Goal: Information Seeking & Learning: Learn about a topic

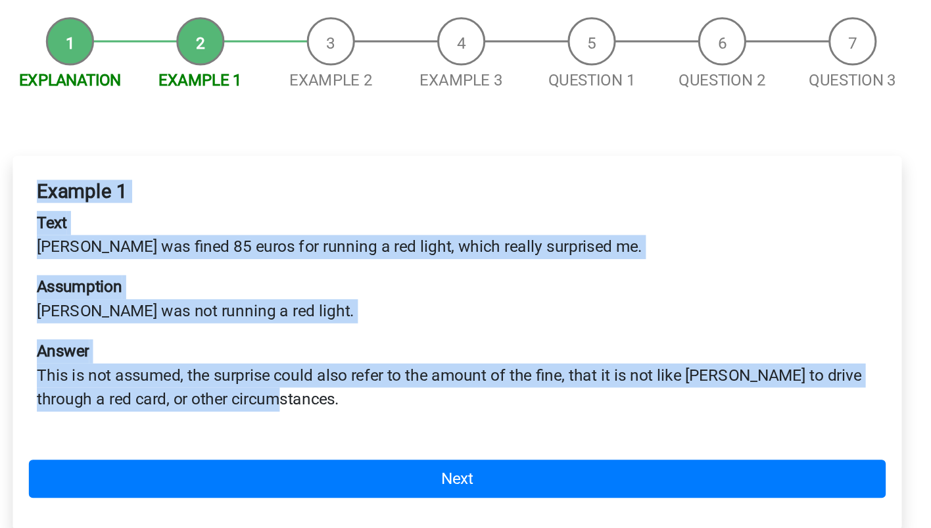
drag, startPoint x: 371, startPoint y: 393, endPoint x: 189, endPoint y: 249, distance: 232.6
click at [189, 284] on div "Example 1 Text Peter was fined 85 euros for running a red light, which really s…" at bounding box center [466, 370] width 562 height 173
copy div "Example 1 Text Peter was fined 85 euros for running a red light, which really s…"
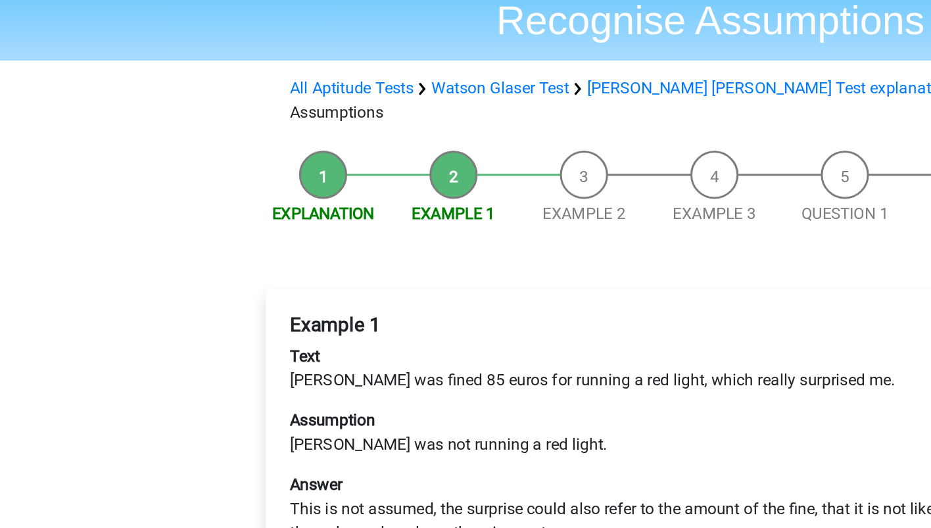
click at [220, 183] on li "Explanation" at bounding box center [211, 207] width 85 height 49
click at [220, 218] on link "Explanation" at bounding box center [211, 224] width 67 height 12
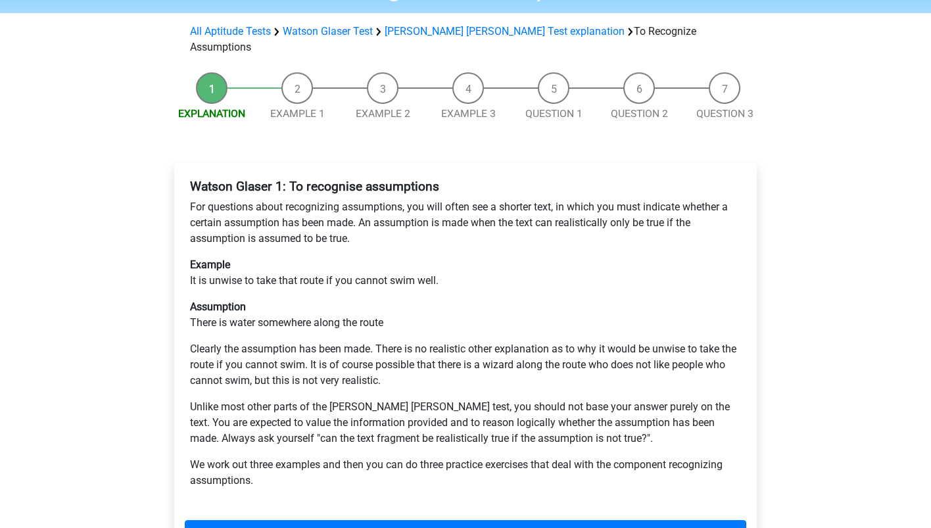
scroll to position [122, 0]
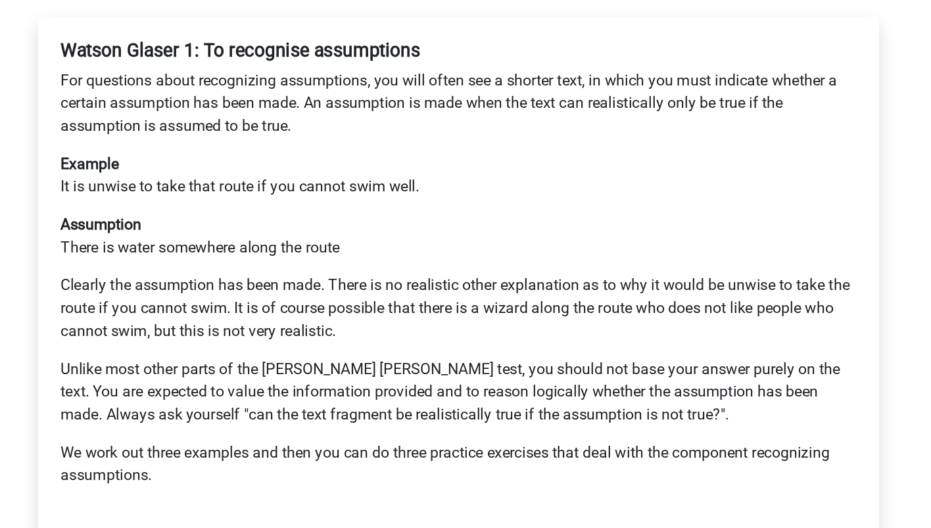
drag, startPoint x: 248, startPoint y: 378, endPoint x: 557, endPoint y: 379, distance: 309.1
click at [557, 387] on p "Unlike most other parts of the Watson Glaser test, you should not base your ans…" at bounding box center [465, 410] width 551 height 47
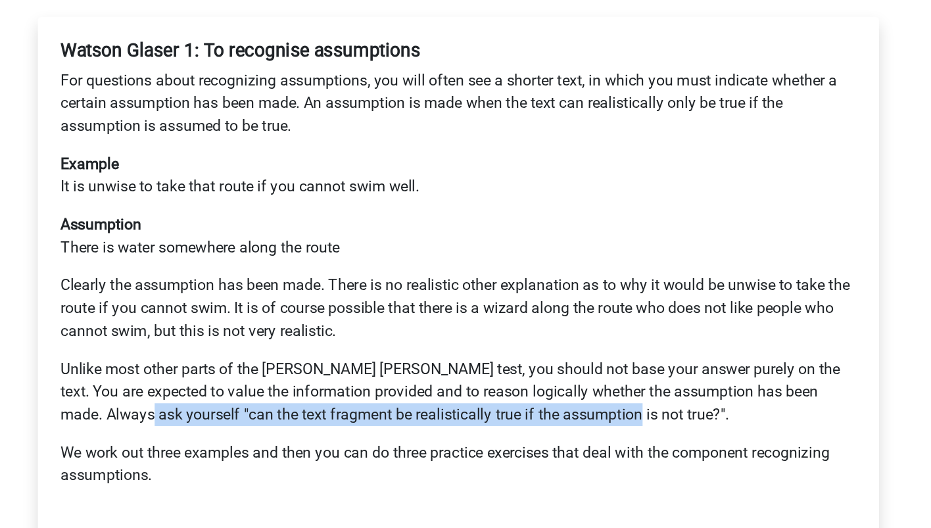
drag, startPoint x: 584, startPoint y: 379, endPoint x: 250, endPoint y: 384, distance: 334.1
click at [250, 387] on p "Unlike most other parts of the Watson Glaser test, you should not base your ans…" at bounding box center [465, 410] width 551 height 47
copy p ""can the text fragment be realistically true if the assumption is not true?""
click at [549, 508] on link "Next" at bounding box center [466, 520] width 562 height 25
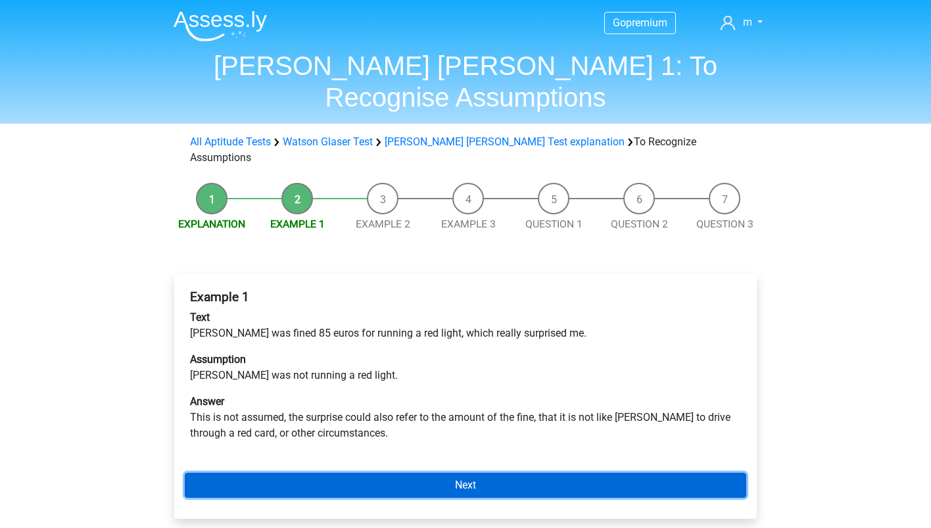
click at [549, 473] on link "Next" at bounding box center [466, 485] width 562 height 25
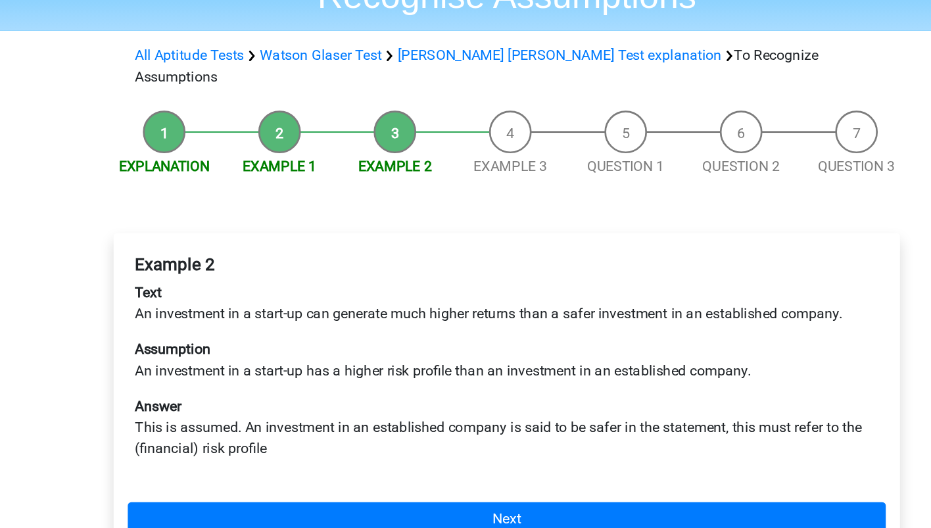
click at [299, 183] on li "Example 1" at bounding box center [296, 207] width 85 height 49
click at [302, 218] on link "Example 1" at bounding box center [297, 224] width 55 height 12
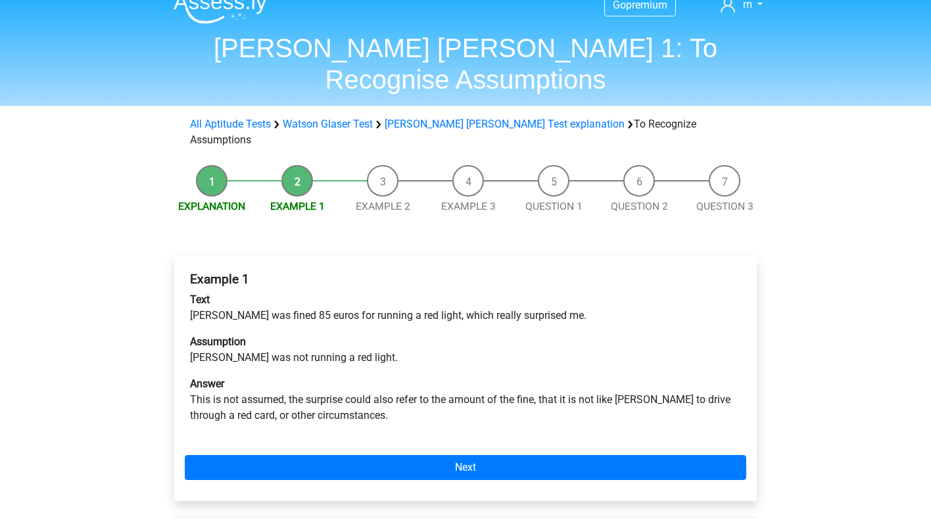
scroll to position [18, 0]
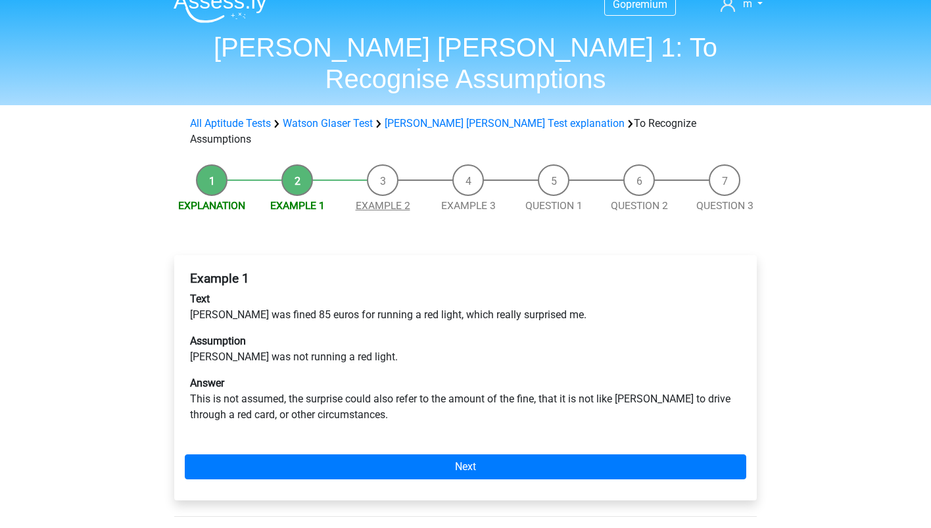
click at [387, 199] on link "Example 2" at bounding box center [383, 205] width 55 height 12
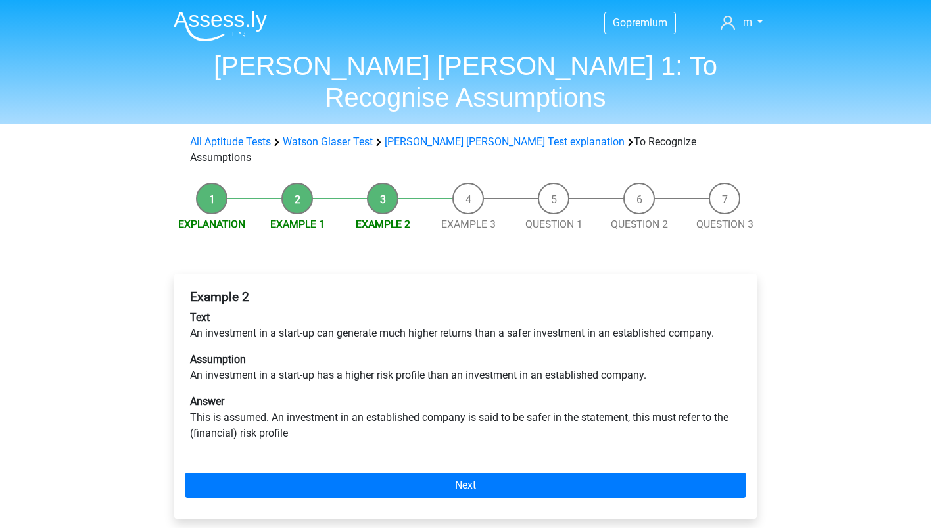
click at [381, 183] on li "Example 2" at bounding box center [382, 207] width 85 height 49
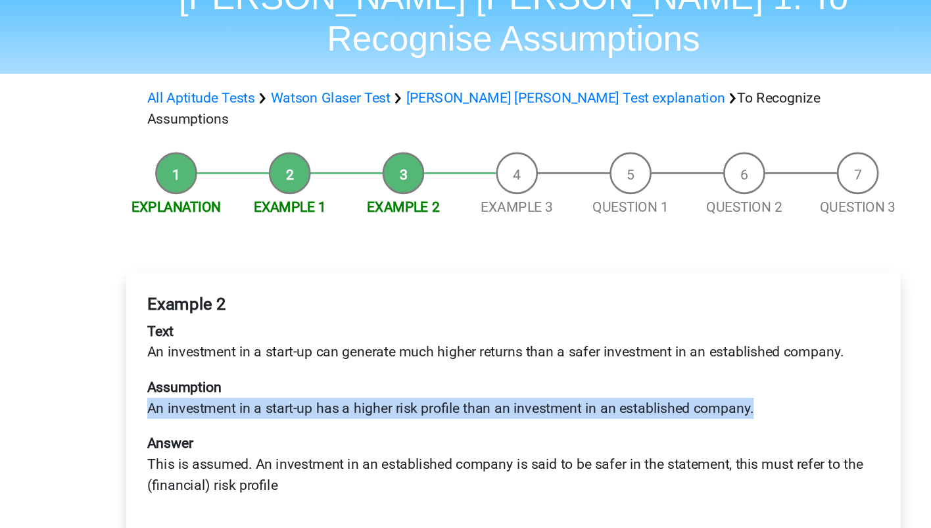
drag, startPoint x: 192, startPoint y: 325, endPoint x: 659, endPoint y: 333, distance: 466.9
click at [659, 352] on p "Assumption An investment in a start-up has a higher risk profile than an invest…" at bounding box center [465, 368] width 551 height 32
click at [445, 473] on link "Next" at bounding box center [466, 485] width 562 height 25
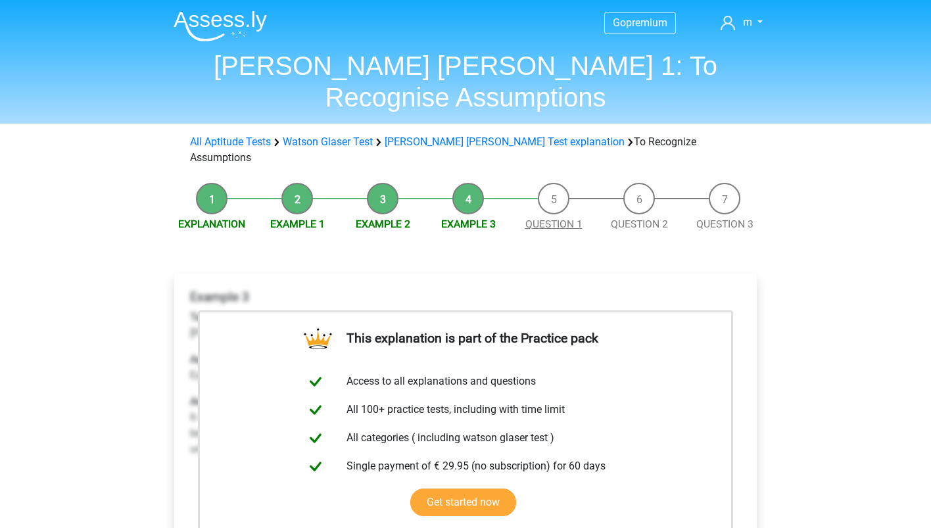
click at [550, 218] on link "Question 1" at bounding box center [553, 224] width 57 height 12
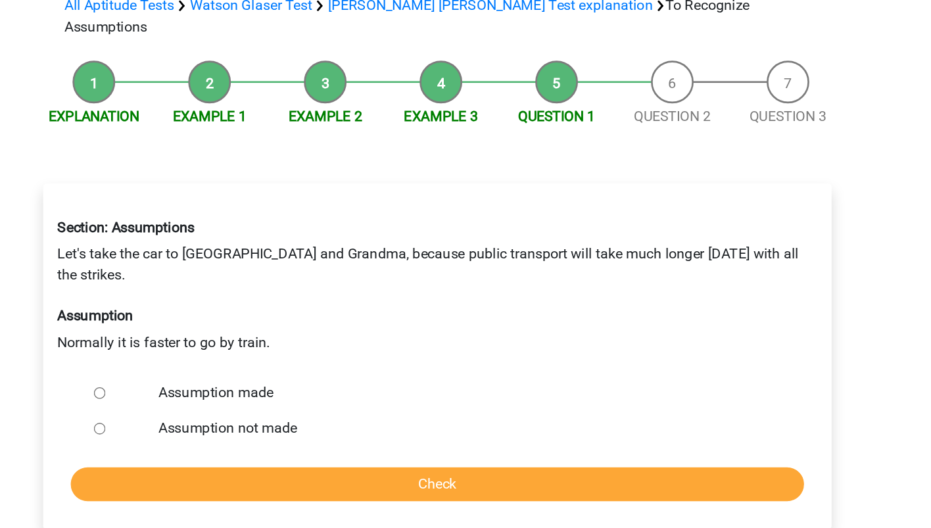
click at [214, 450] on input "Assumption not made" at bounding box center [216, 454] width 9 height 9
radio input "true"
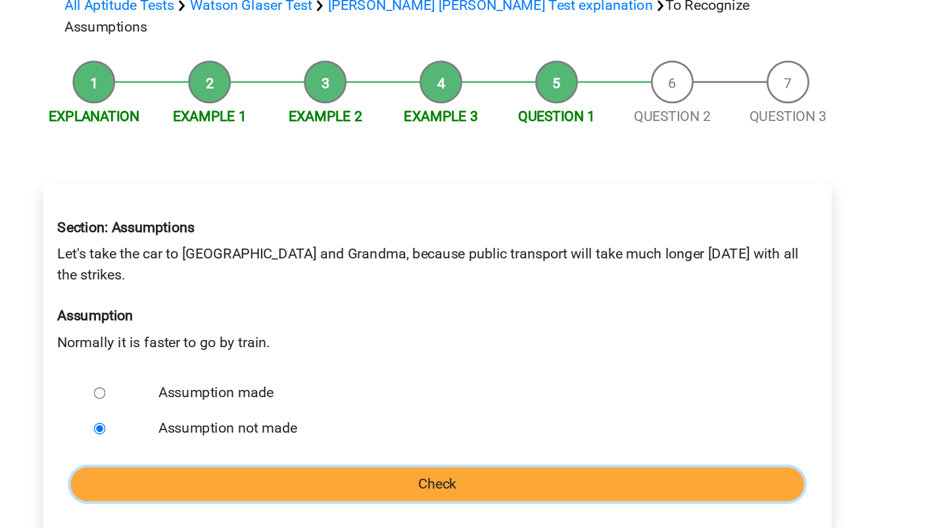
click at [429, 483] on input "Check" at bounding box center [466, 495] width 542 height 25
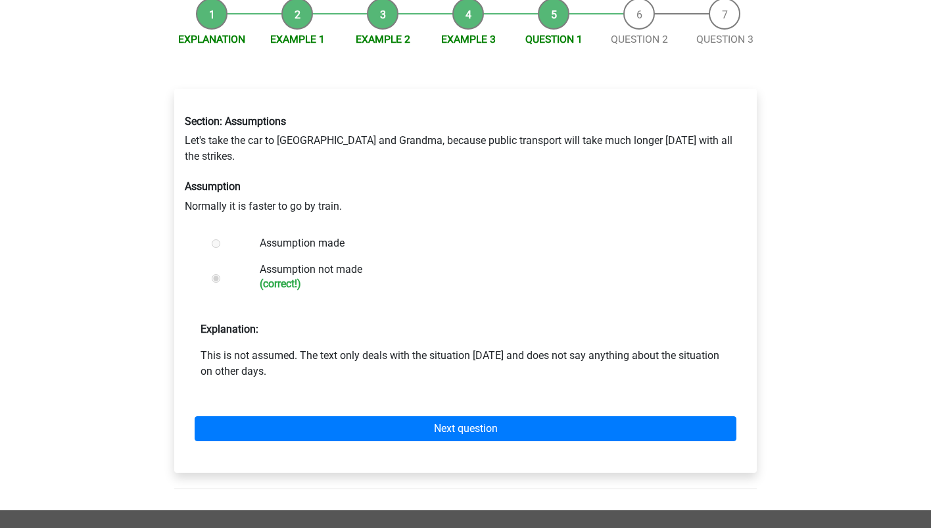
scroll to position [193, 0]
